Goal: Task Accomplishment & Management: Use online tool/utility

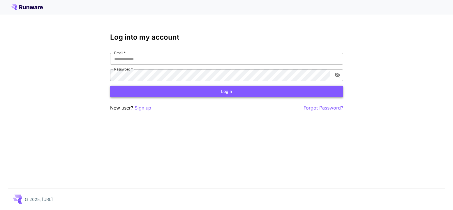
type input "**********"
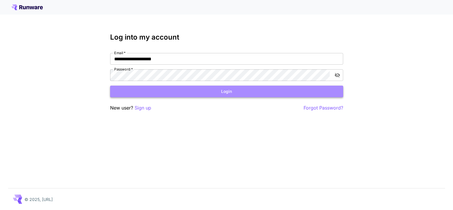
click at [207, 94] on button "Login" at bounding box center [226, 92] width 233 height 12
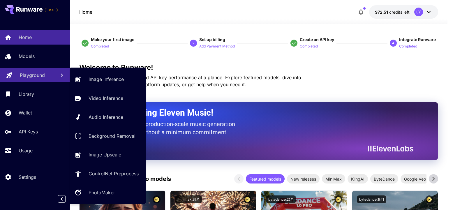
click at [27, 77] on p "Playground" at bounding box center [32, 75] width 25 height 7
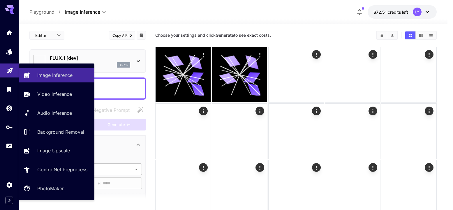
type input "**********"
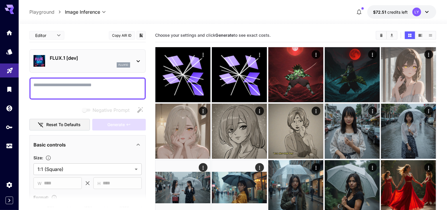
click at [107, 58] on p "FLUX.1 [dev]" at bounding box center [90, 57] width 80 height 7
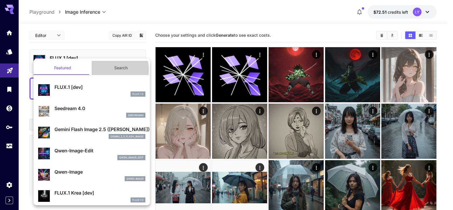
click at [108, 69] on button "Search" at bounding box center [121, 68] width 58 height 14
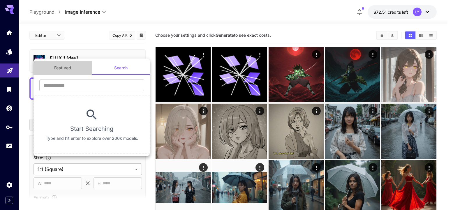
click at [58, 71] on button "Featured" at bounding box center [62, 68] width 58 height 14
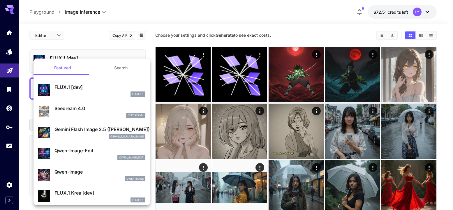
click at [82, 41] on div at bounding box center [226, 105] width 453 height 210
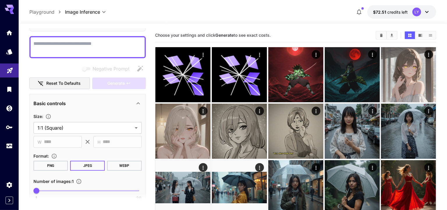
scroll to position [88, 0]
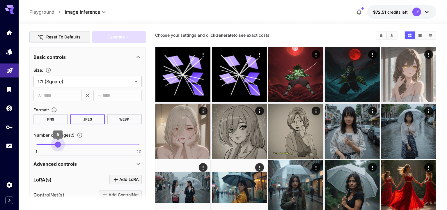
type input "*"
drag, startPoint x: 39, startPoint y: 142, endPoint x: 51, endPoint y: 142, distance: 12.0
click at [51, 142] on span "4" at bounding box center [52, 145] width 6 height 6
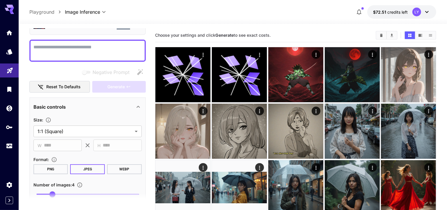
scroll to position [0, 0]
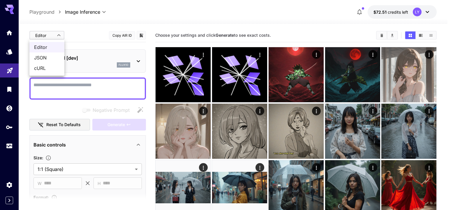
click at [44, 57] on span "JSON" at bounding box center [47, 57] width 26 height 7
type input "****"
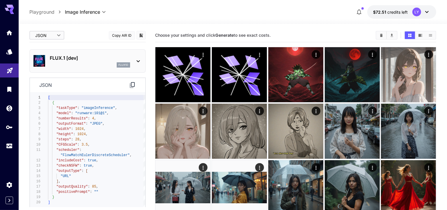
type textarea "**********"
drag, startPoint x: 55, startPoint y: 119, endPoint x: 103, endPoint y: 118, distance: 47.8
click at [103, 118] on div "[ { "taskType" : "imageInference" , "model" : "runware:101@1" , "numberResults"…" at bounding box center [96, 152] width 97 height 114
click at [101, 94] on div "**********" at bounding box center [87, 151] width 115 height 119
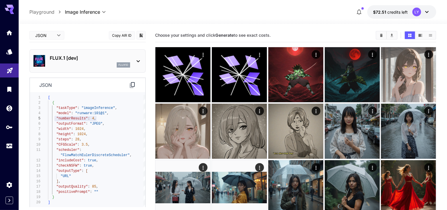
click at [73, 65] on div "flux1d" at bounding box center [90, 64] width 80 height 5
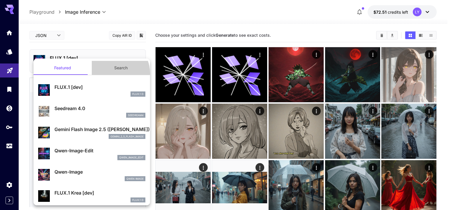
click at [112, 73] on button "Search" at bounding box center [121, 68] width 58 height 14
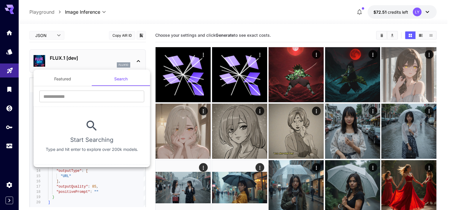
click at [10, 132] on div at bounding box center [226, 105] width 453 height 210
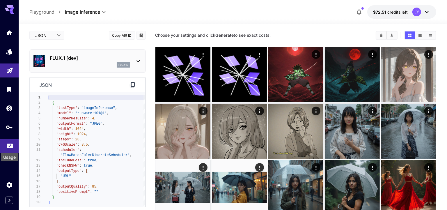
click at [12, 146] on icon "Usage" at bounding box center [10, 145] width 6 height 3
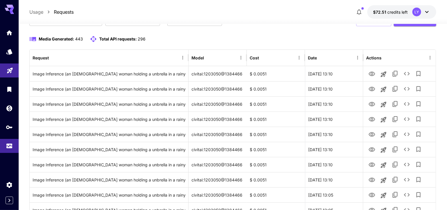
scroll to position [50, 0]
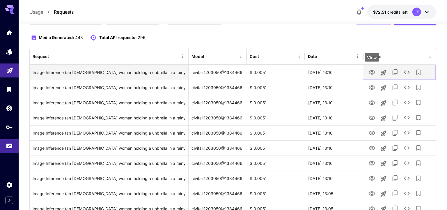
click at [373, 71] on icon "View" at bounding box center [372, 72] width 7 height 7
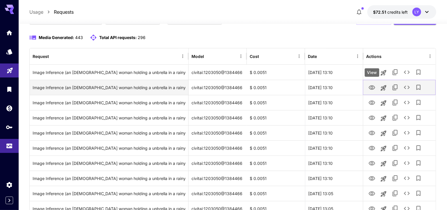
click at [370, 87] on icon "View" at bounding box center [372, 87] width 7 height 7
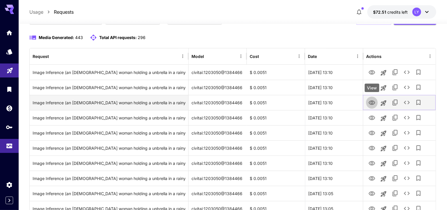
click at [372, 103] on icon "View" at bounding box center [372, 102] width 7 height 7
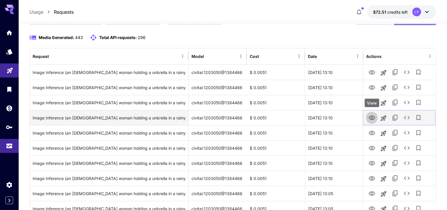
click at [373, 116] on icon "View" at bounding box center [372, 118] width 6 height 4
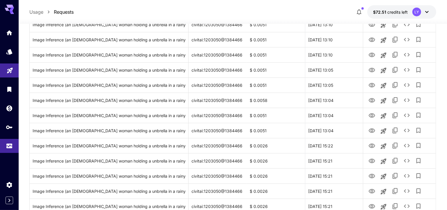
scroll to position [213, 0]
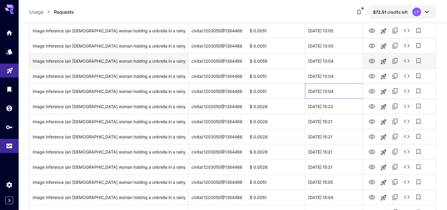
drag, startPoint x: 342, startPoint y: 91, endPoint x: 297, endPoint y: 56, distance: 57.5
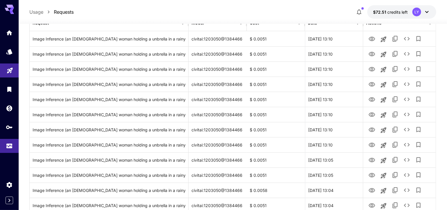
scroll to position [104, 0]
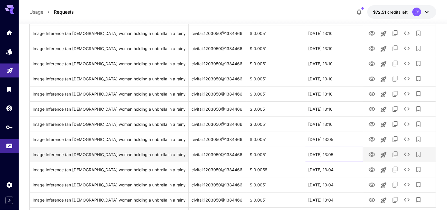
click at [328, 155] on div "29 Sep, 2025 13:05" at bounding box center [334, 154] width 58 height 15
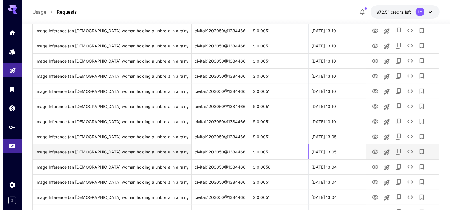
scroll to position [107, 0]
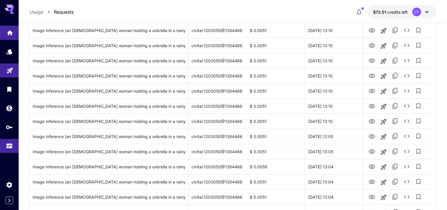
click at [8, 36] on link at bounding box center [9, 33] width 19 height 14
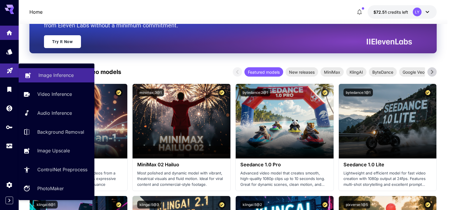
click at [50, 73] on p "Image Inference" at bounding box center [55, 75] width 35 height 7
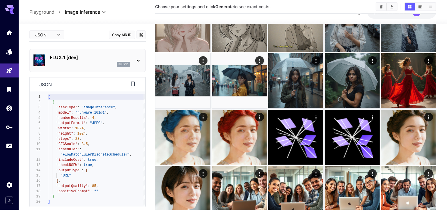
click at [76, 66] on div "flux1d" at bounding box center [90, 64] width 80 height 5
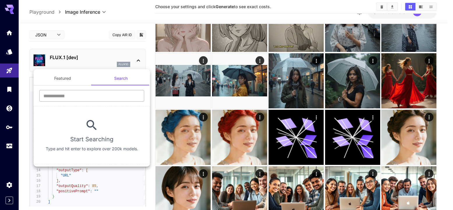
click at [98, 98] on input "text" at bounding box center [91, 96] width 105 height 12
paste input "**********"
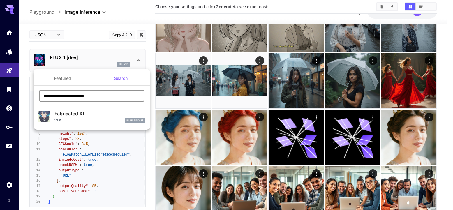
type input "**********"
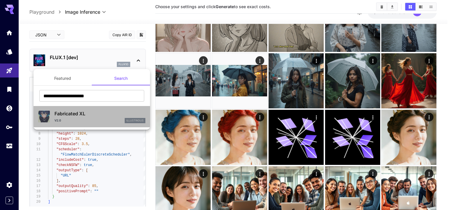
click at [102, 119] on div "v2.0 illustrious" at bounding box center [99, 120] width 91 height 5
type input "**"
type input "*"
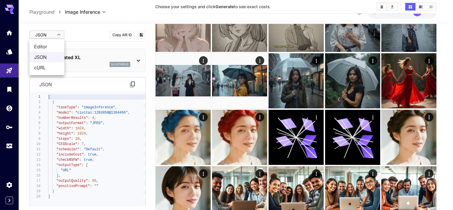
click at [45, 45] on span "Editor" at bounding box center [47, 46] width 26 height 7
type input "****"
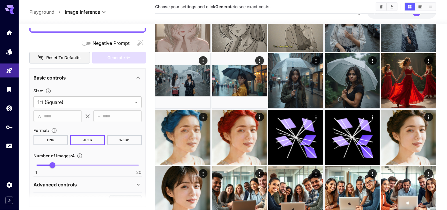
scroll to position [78, 0]
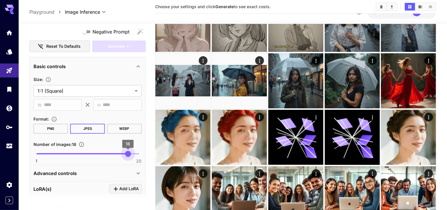
type input "**"
drag, startPoint x: 54, startPoint y: 153, endPoint x: 149, endPoint y: 154, distance: 94.3
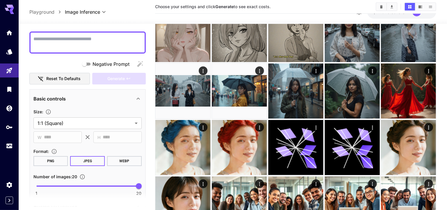
scroll to position [0, 0]
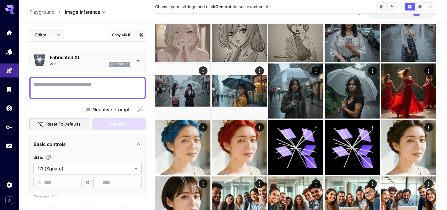
click at [77, 76] on div "**********" at bounding box center [87, 183] width 116 height 310
click at [80, 86] on textarea "Negative Prompt" at bounding box center [87, 88] width 108 height 14
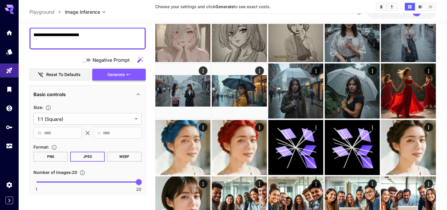
scroll to position [87, 0]
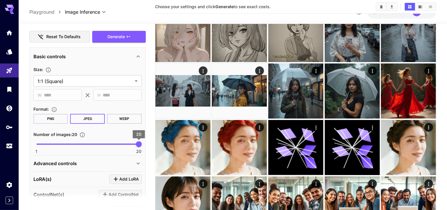
type textarea "**********"
type input "*"
drag, startPoint x: 137, startPoint y: 143, endPoint x: 55, endPoint y: 142, distance: 82.1
click at [55, 142] on span "4" at bounding box center [52, 144] width 6 height 6
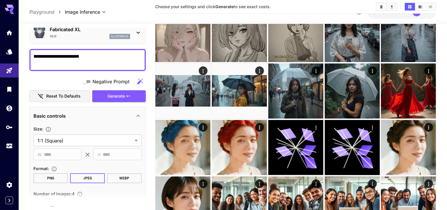
scroll to position [28, 0]
click at [111, 97] on span "Generate" at bounding box center [115, 96] width 17 height 7
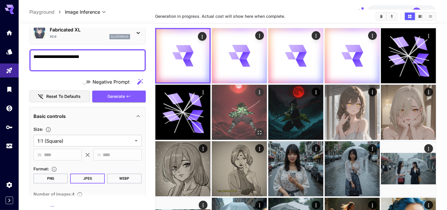
scroll to position [0, 0]
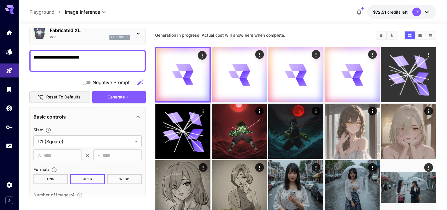
click at [404, 78] on icon at bounding box center [408, 74] width 41 height 41
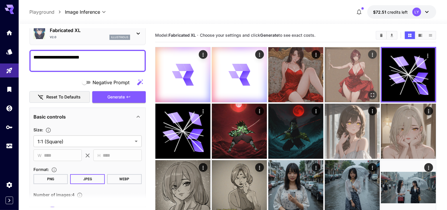
click at [344, 84] on img at bounding box center [352, 74] width 55 height 55
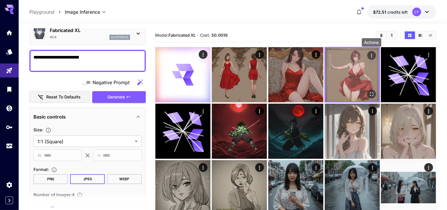
click at [373, 55] on icon "Actions" at bounding box center [372, 56] width 6 height 6
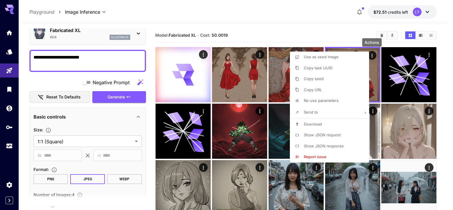
click at [321, 143] on p "Show JSON response" at bounding box center [324, 146] width 40 height 6
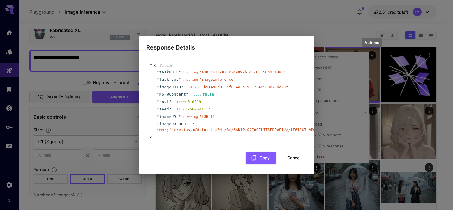
click at [322, 26] on div "Response Details { 8 item s " taskUUID " : string " e3034413-820c-4909-b140-631…" at bounding box center [226, 105] width 453 height 210
click at [293, 159] on button "Cancel" at bounding box center [294, 158] width 26 height 12
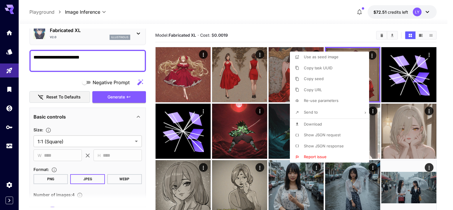
click at [311, 17] on div at bounding box center [226, 105] width 453 height 210
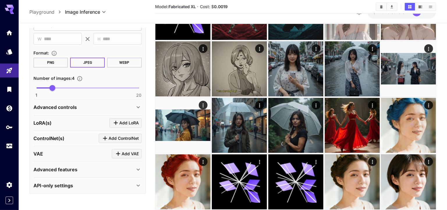
scroll to position [119, 0]
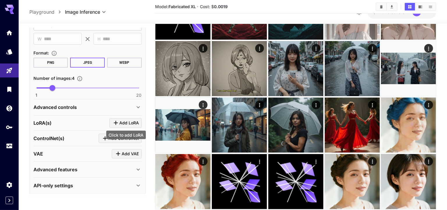
click at [118, 120] on icon "Click to add LoRA" at bounding box center [115, 122] width 7 height 7
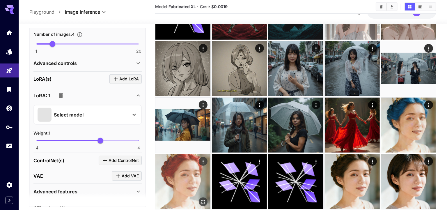
scroll to position [189, 0]
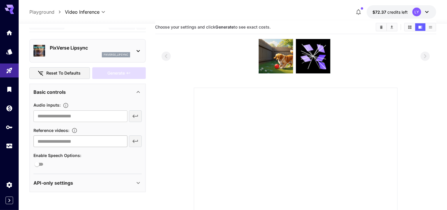
scroll to position [18, 0]
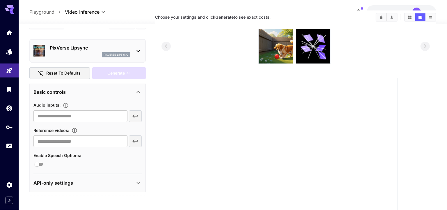
click at [71, 54] on div "pixverse_lipsync" at bounding box center [90, 54] width 80 height 5
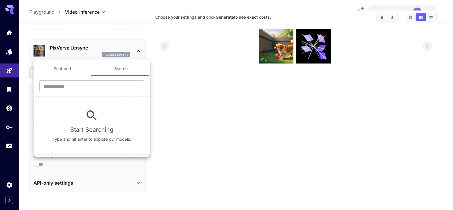
click at [71, 54] on div at bounding box center [226, 105] width 453 height 210
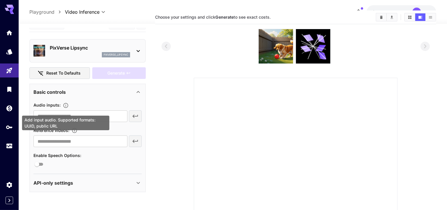
scroll to position [0, 0]
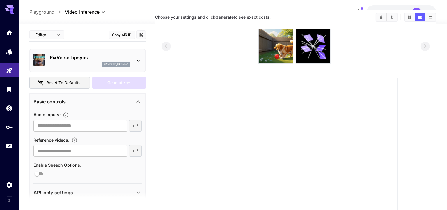
click at [66, 99] on div "Basic controls" at bounding box center [83, 101] width 101 height 7
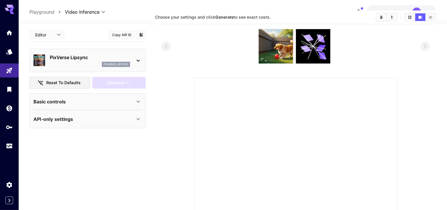
click at [67, 100] on div "Basic controls" at bounding box center [83, 101] width 101 height 7
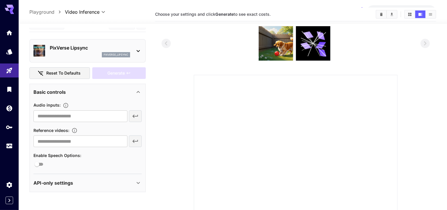
scroll to position [21, 0]
click at [102, 115] on input "text" at bounding box center [80, 116] width 94 height 12
click at [116, 100] on div "Audio inputs : ​ Reference videos : ​ Enable Speech Options :" at bounding box center [87, 133] width 108 height 69
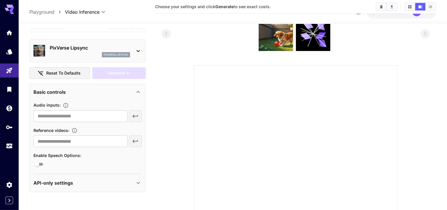
scroll to position [31, 0]
click at [135, 115] on div "​" at bounding box center [87, 116] width 108 height 12
click at [107, 98] on div "Basic controls" at bounding box center [87, 92] width 108 height 14
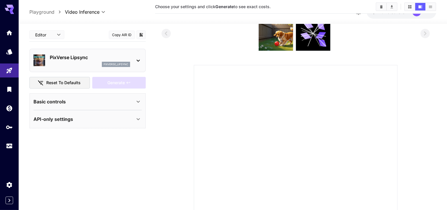
click at [107, 98] on div "Basic controls" at bounding box center [83, 101] width 101 height 7
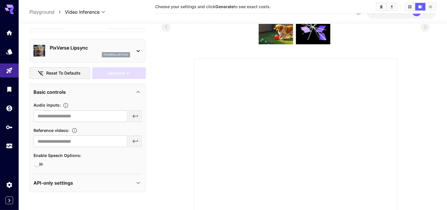
scroll to position [38, 0]
click at [94, 116] on input "text" at bounding box center [80, 116] width 94 height 12
click at [95, 98] on div "Basic controls" at bounding box center [87, 92] width 108 height 14
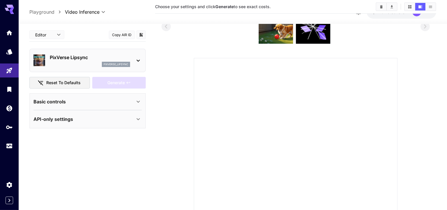
click at [85, 102] on div "Basic controls" at bounding box center [83, 101] width 101 height 7
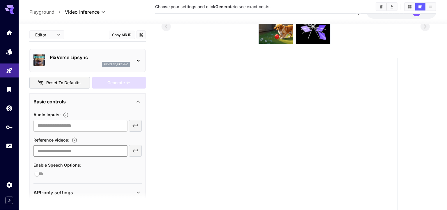
click at [116, 150] on input "text" at bounding box center [80, 151] width 94 height 12
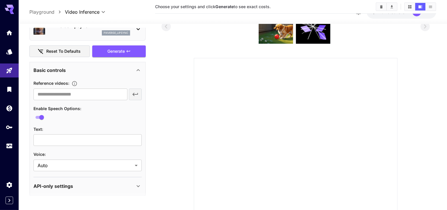
scroll to position [35, 0]
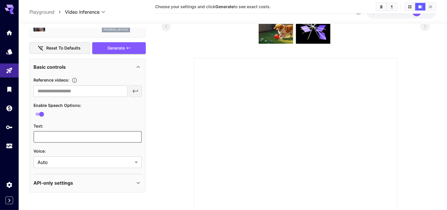
click at [70, 134] on input "text" at bounding box center [87, 137] width 108 height 12
type input "*"
type input "**********"
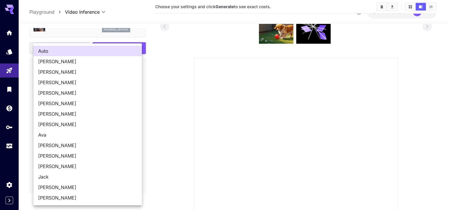
click at [100, 162] on body "**********" at bounding box center [226, 130] width 453 height 336
click at [47, 64] on span "Emily" at bounding box center [87, 61] width 99 height 7
type input "*"
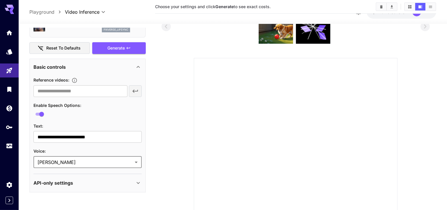
scroll to position [0, 0]
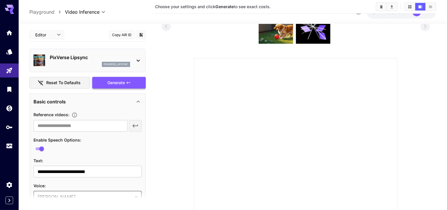
click at [113, 81] on div "Generate" at bounding box center [119, 83] width 54 height 12
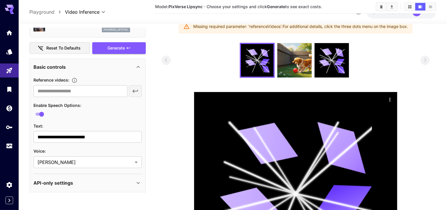
scroll to position [33, 0]
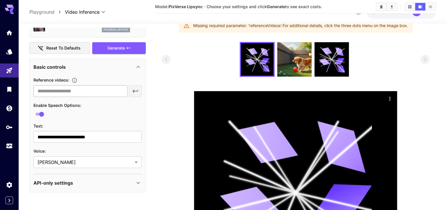
click at [98, 91] on input "text" at bounding box center [80, 91] width 94 height 12
click at [97, 78] on div "Reference videos :" at bounding box center [87, 79] width 108 height 7
click at [303, 65] on img at bounding box center [294, 59] width 34 height 34
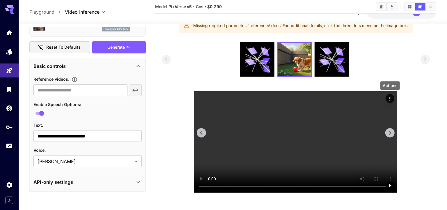
click at [388, 96] on icon "Actions" at bounding box center [390, 99] width 6 height 6
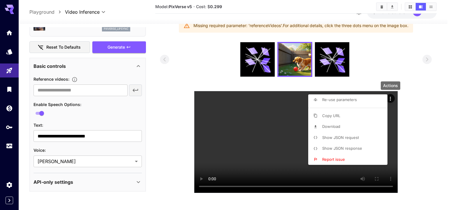
click at [357, 100] on li "Re-use parameters" at bounding box center [349, 99] width 83 height 11
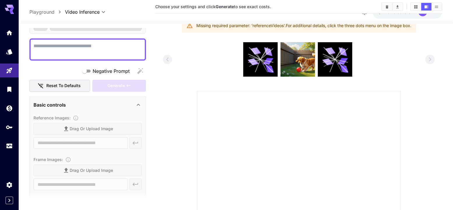
click at [357, 100] on div at bounding box center [299, 193] width 204 height 204
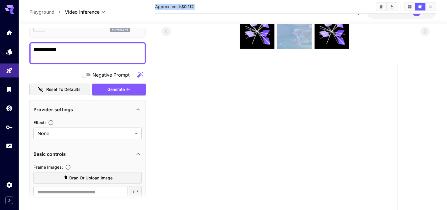
type textarea "**********"
type input "**********"
type input "***"
type input "**********"
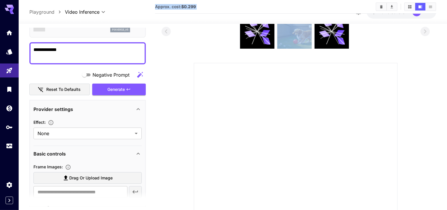
type input "****"
click at [296, 46] on img at bounding box center [294, 31] width 34 height 34
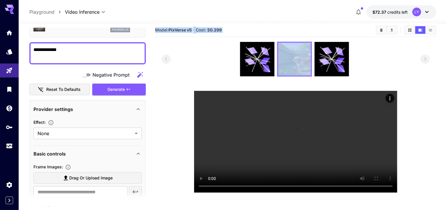
scroll to position [0, 0]
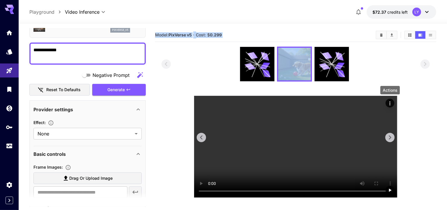
click at [392, 100] on div "Actions" at bounding box center [390, 103] width 6 height 7
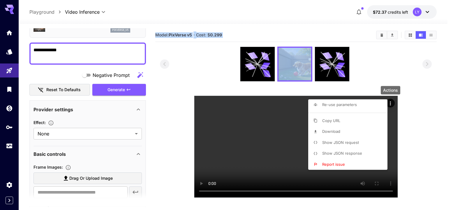
click at [345, 121] on li "Copy URL" at bounding box center [349, 120] width 83 height 11
click at [70, 73] on div at bounding box center [226, 105] width 453 height 210
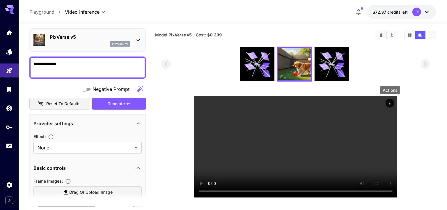
scroll to position [20, 0]
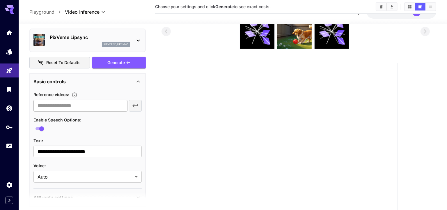
scroll to position [35, 0]
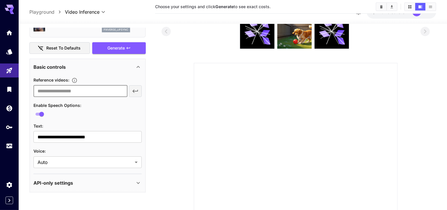
click at [73, 92] on input "text" at bounding box center [80, 91] width 94 height 12
paste input "**********"
type input "**********"
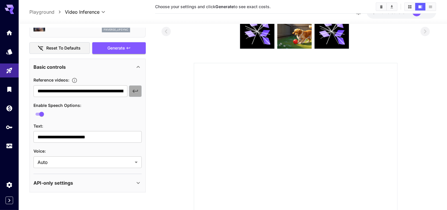
click at [138, 88] on icon "button" at bounding box center [135, 91] width 7 height 7
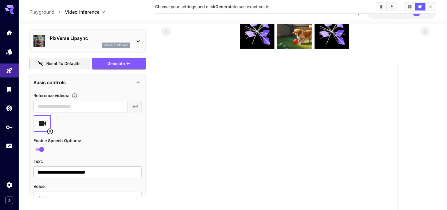
scroll to position [17, 0]
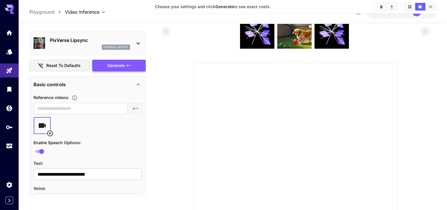
click at [109, 66] on div "Generate" at bounding box center [119, 66] width 54 height 12
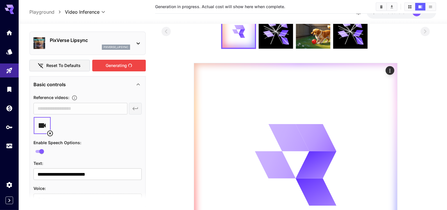
scroll to position [0, 0]
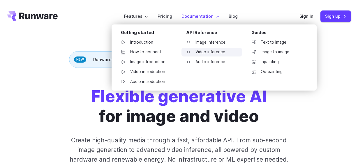
click at [205, 53] on link "Video inference" at bounding box center [211, 52] width 61 height 9
